Goal: Browse casually: Explore the website without a specific task or goal

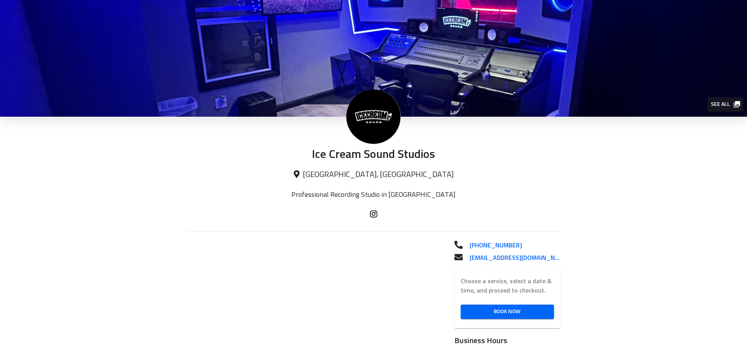
click at [730, 109] on span "See all" at bounding box center [725, 105] width 28 height 10
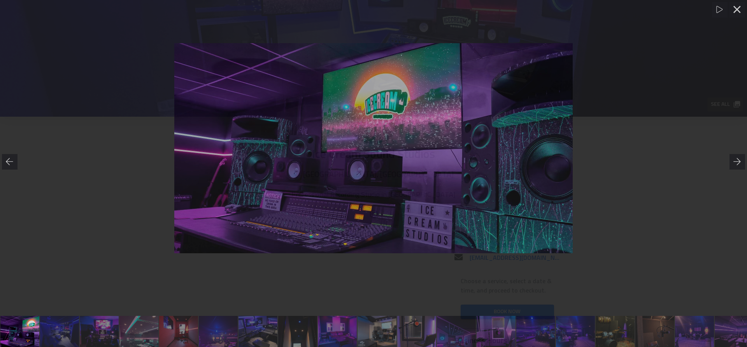
scroll to position [0, 0]
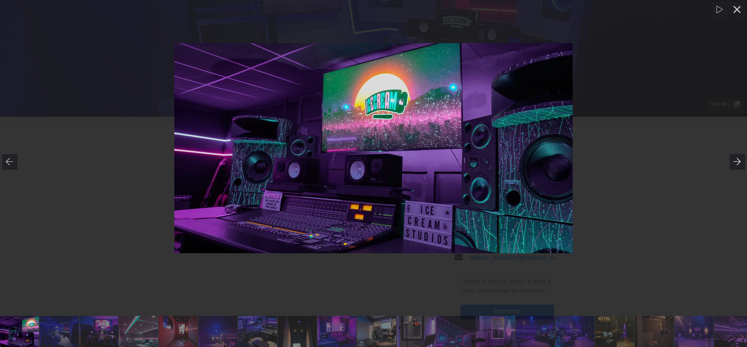
click at [739, 163] on icon at bounding box center [736, 161] width 7 height 7
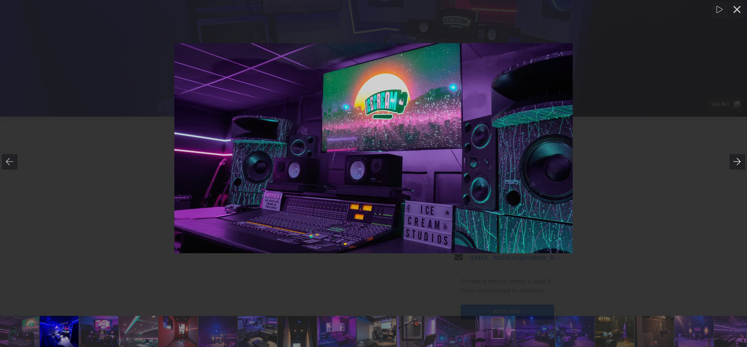
scroll to position [0, 40]
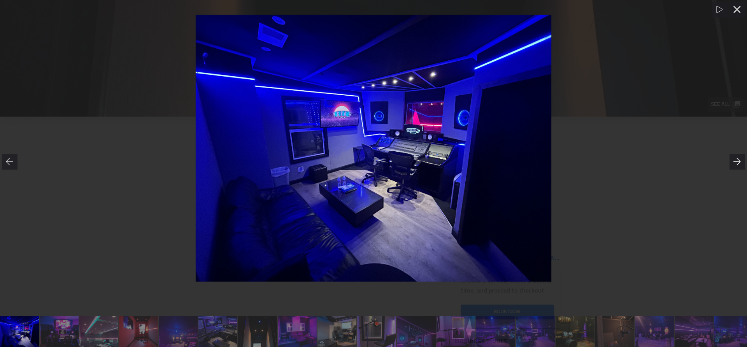
click at [741, 165] on icon at bounding box center [737, 162] width 8 height 8
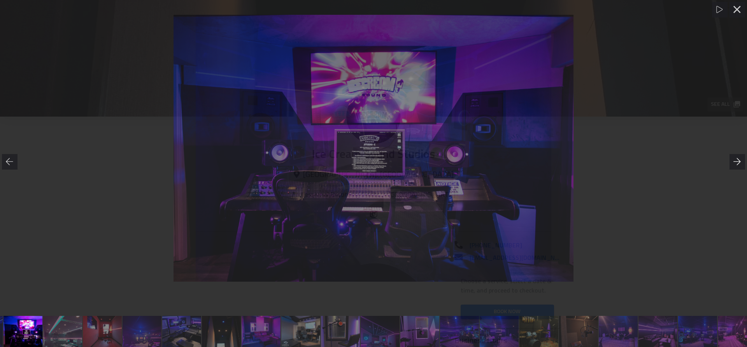
scroll to position [0, 80]
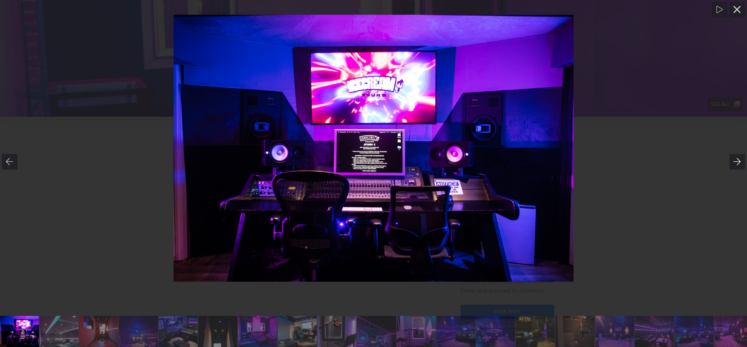
click at [740, 164] on icon at bounding box center [737, 162] width 8 height 8
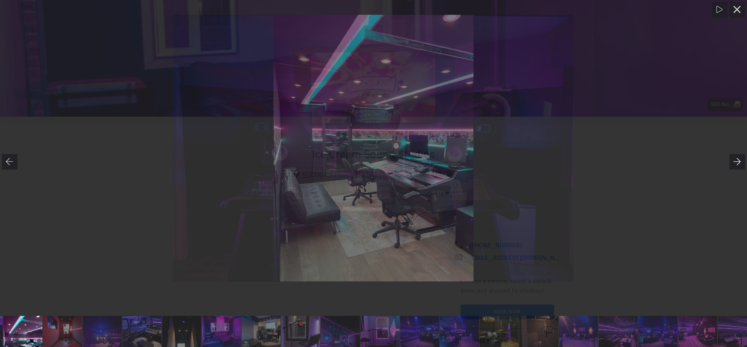
scroll to position [0, 119]
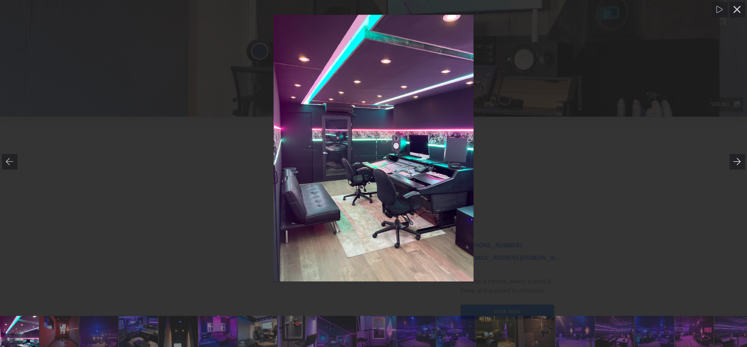
click at [734, 165] on icon at bounding box center [737, 162] width 8 height 8
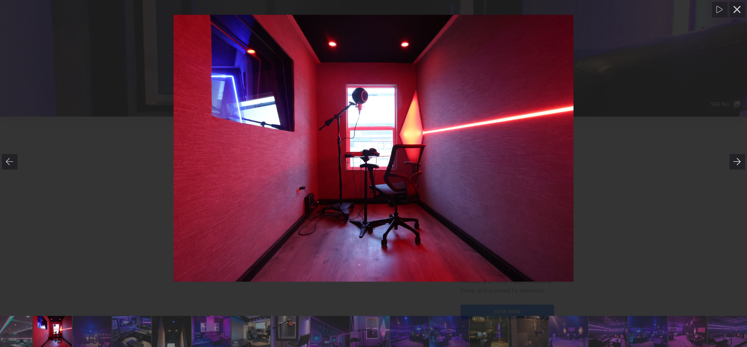
click at [736, 162] on icon at bounding box center [737, 162] width 8 height 8
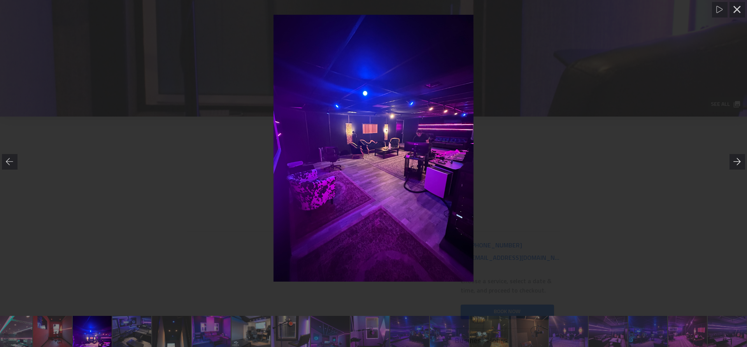
click at [736, 162] on icon at bounding box center [737, 162] width 8 height 8
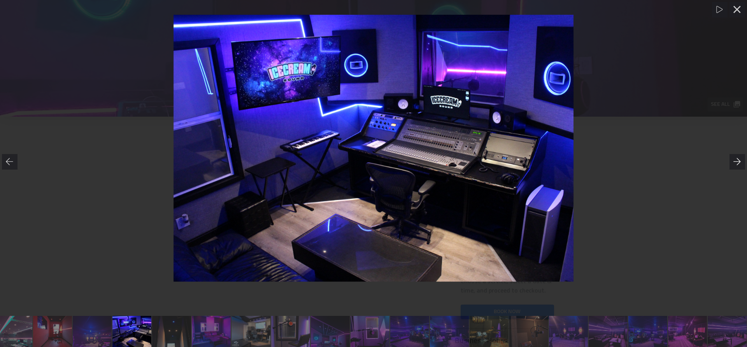
click at [736, 162] on icon at bounding box center [737, 162] width 8 height 8
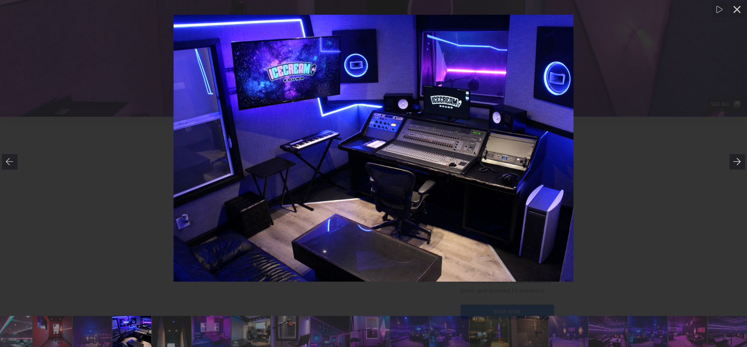
click at [734, 158] on icon at bounding box center [737, 162] width 8 height 8
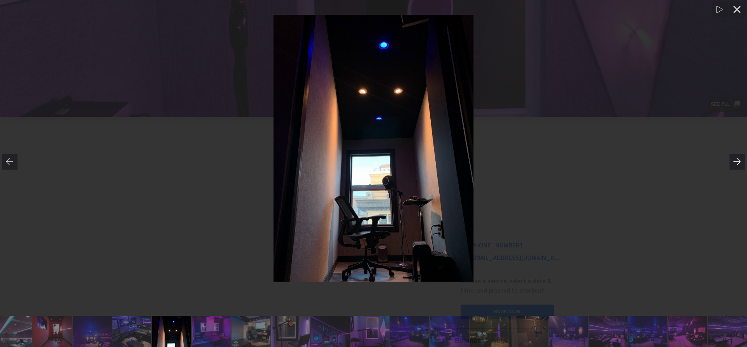
click at [734, 159] on icon at bounding box center [737, 162] width 8 height 8
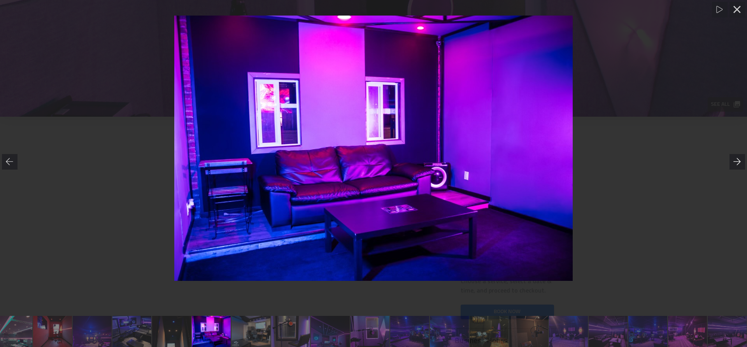
click at [734, 159] on icon at bounding box center [737, 162] width 8 height 8
